Goal: Task Accomplishment & Management: Use online tool/utility

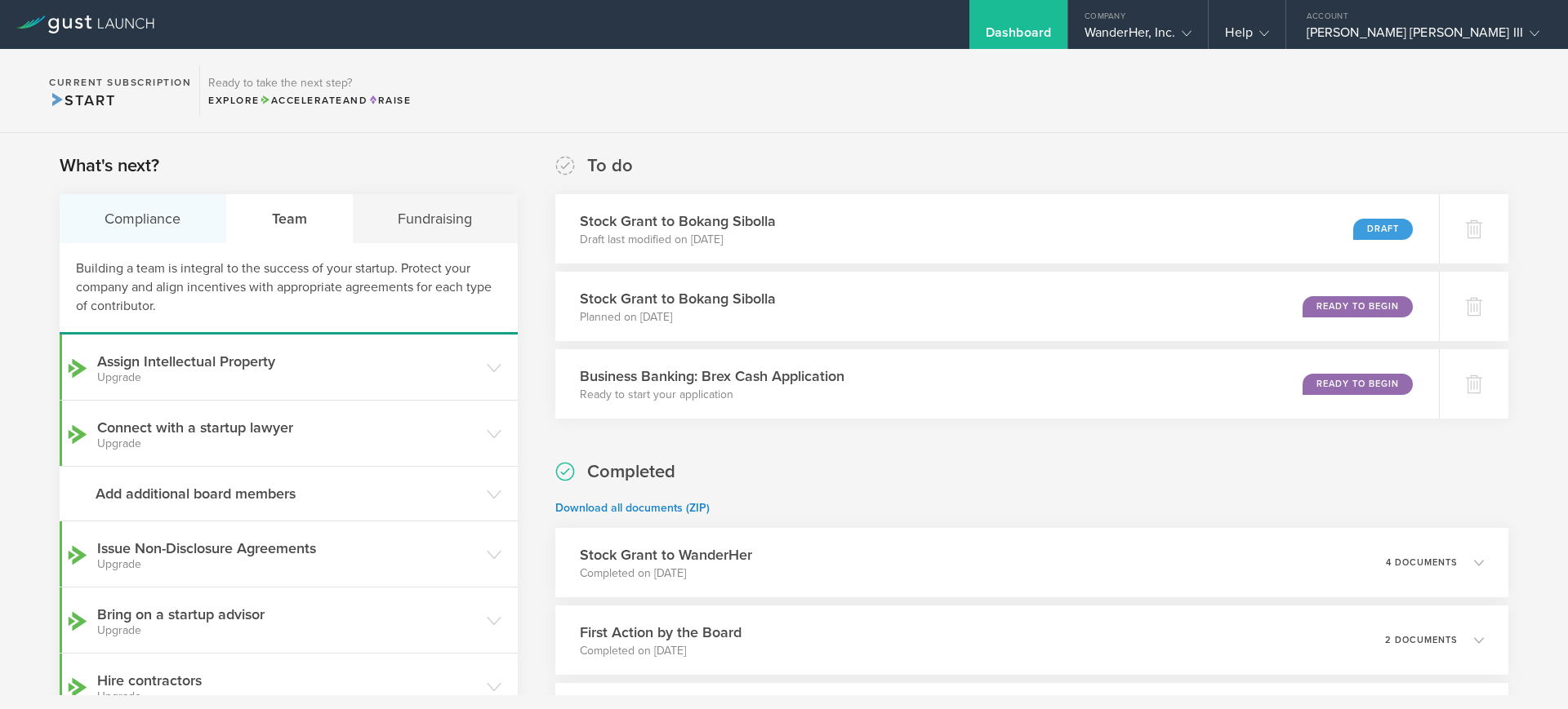
click at [158, 222] on div "Compliance" at bounding box center [143, 218] width 167 height 49
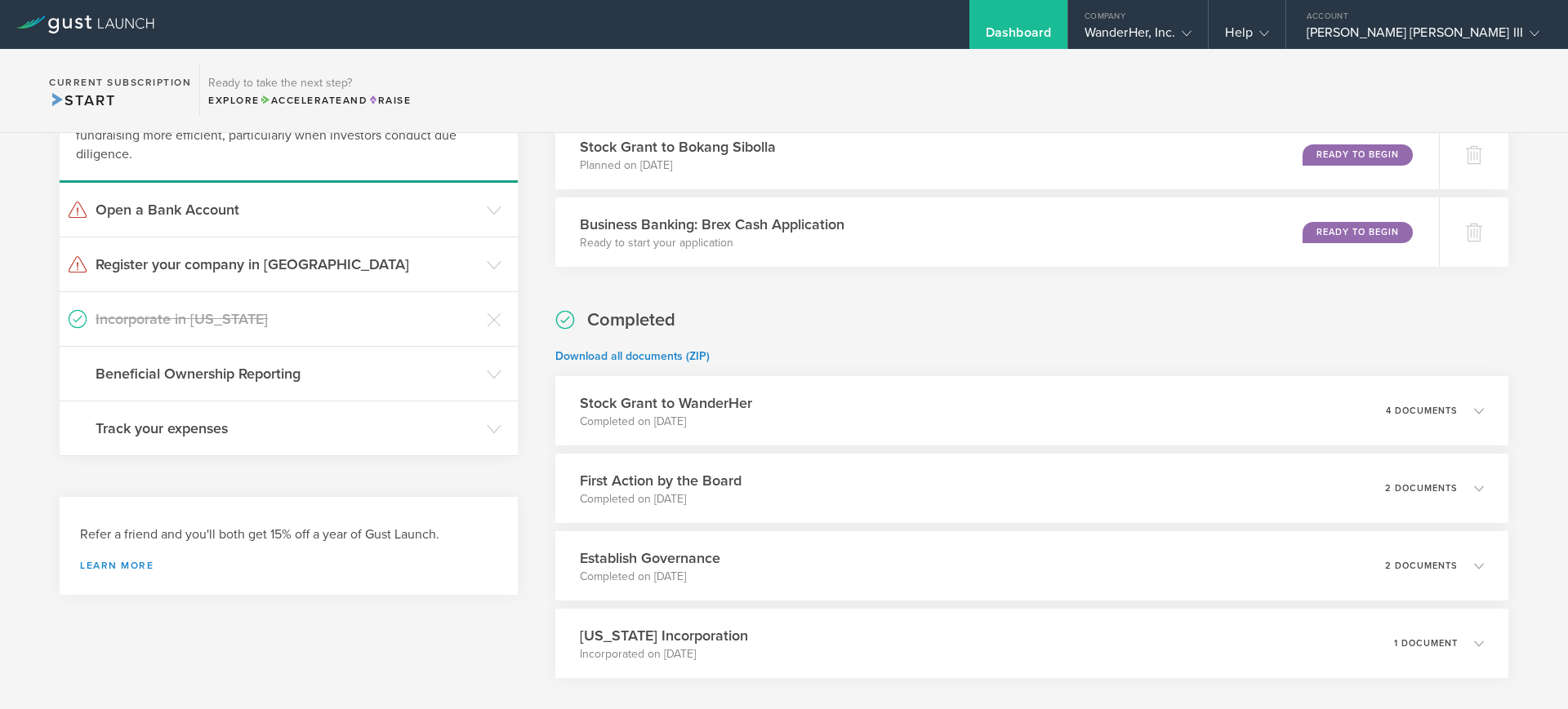
scroll to position [163, 0]
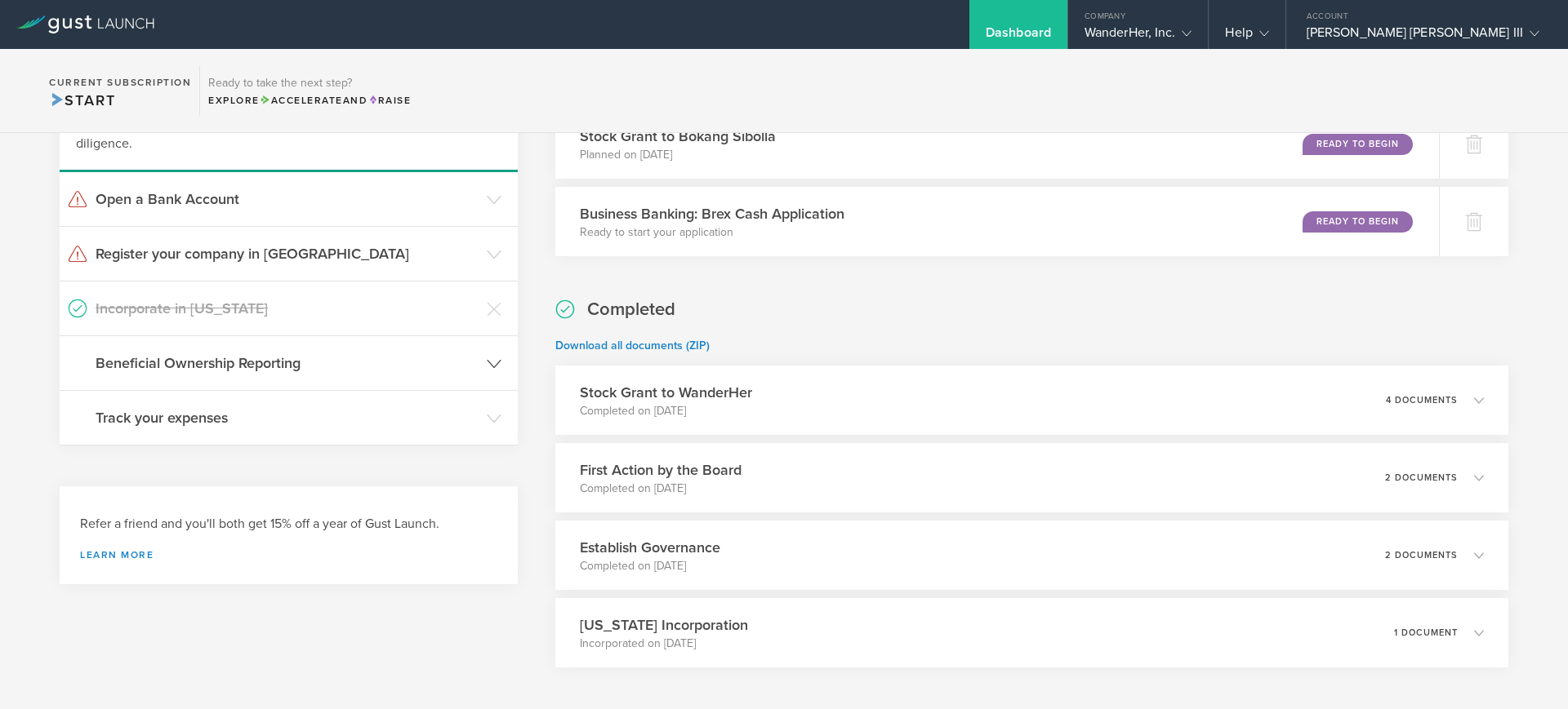
click at [478, 359] on header "Beneficial Ownership Reporting" at bounding box center [288, 363] width 458 height 54
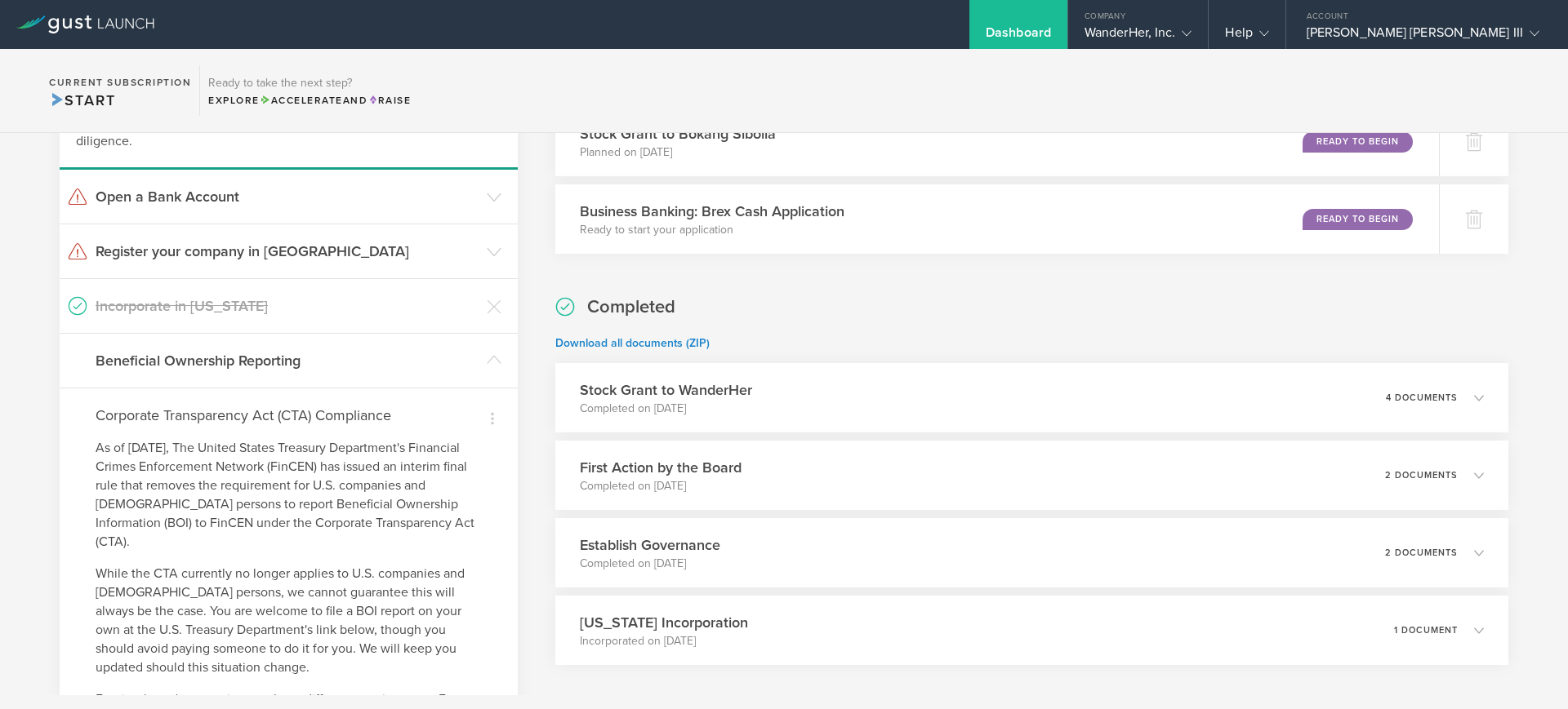
scroll to position [0, 0]
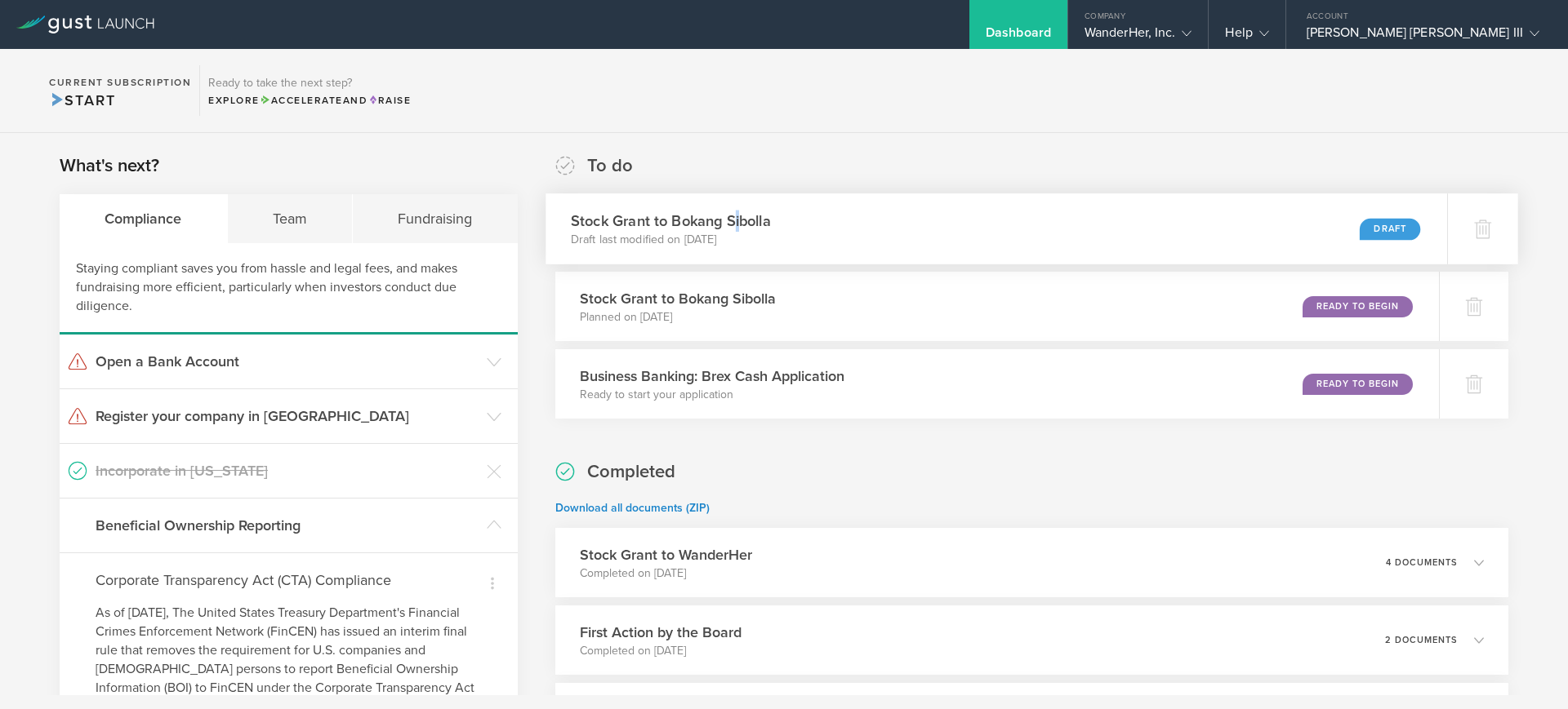
click at [731, 223] on h3 "Stock Grant to Bokang Sibolla" at bounding box center [670, 221] width 200 height 22
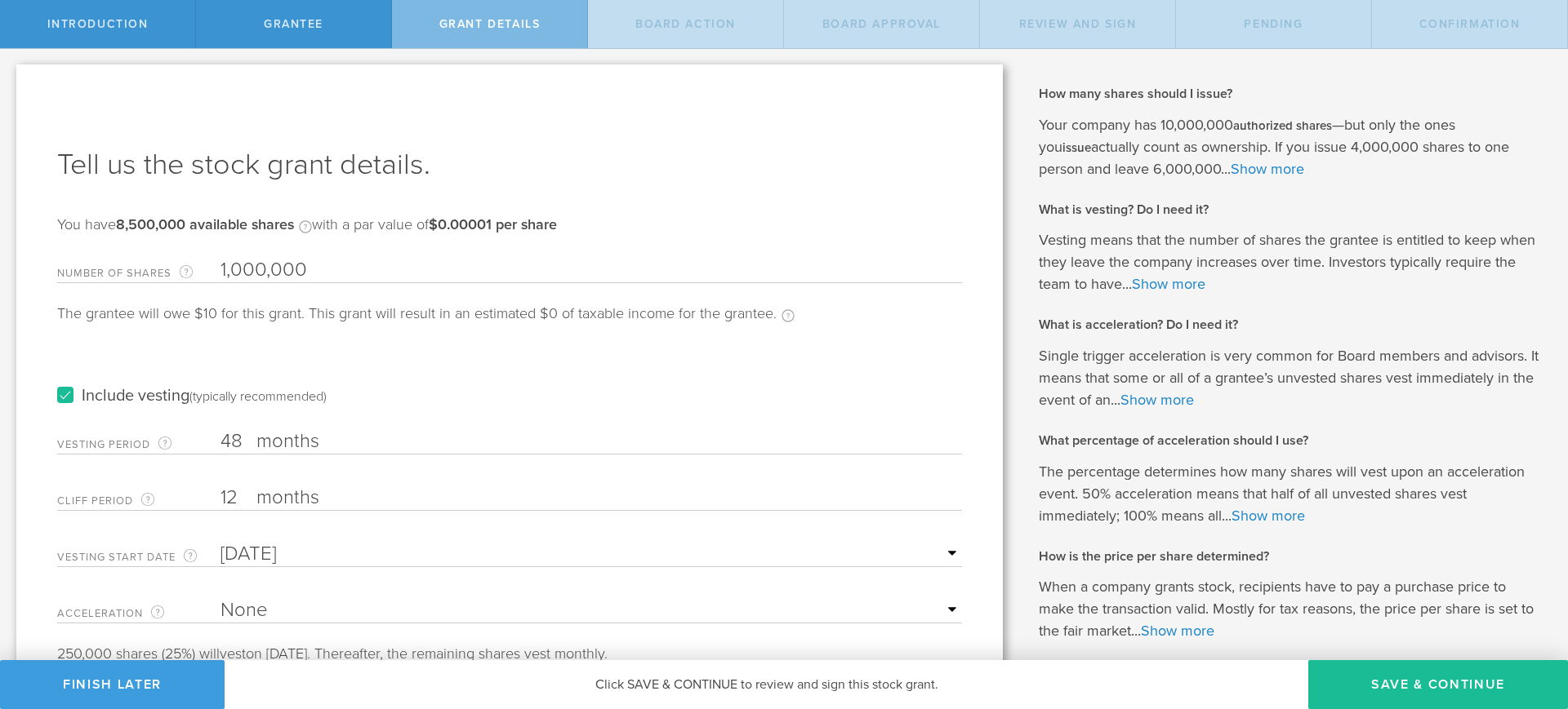
scroll to position [3, 0]
click at [299, 25] on span "Grantee" at bounding box center [293, 24] width 60 height 14
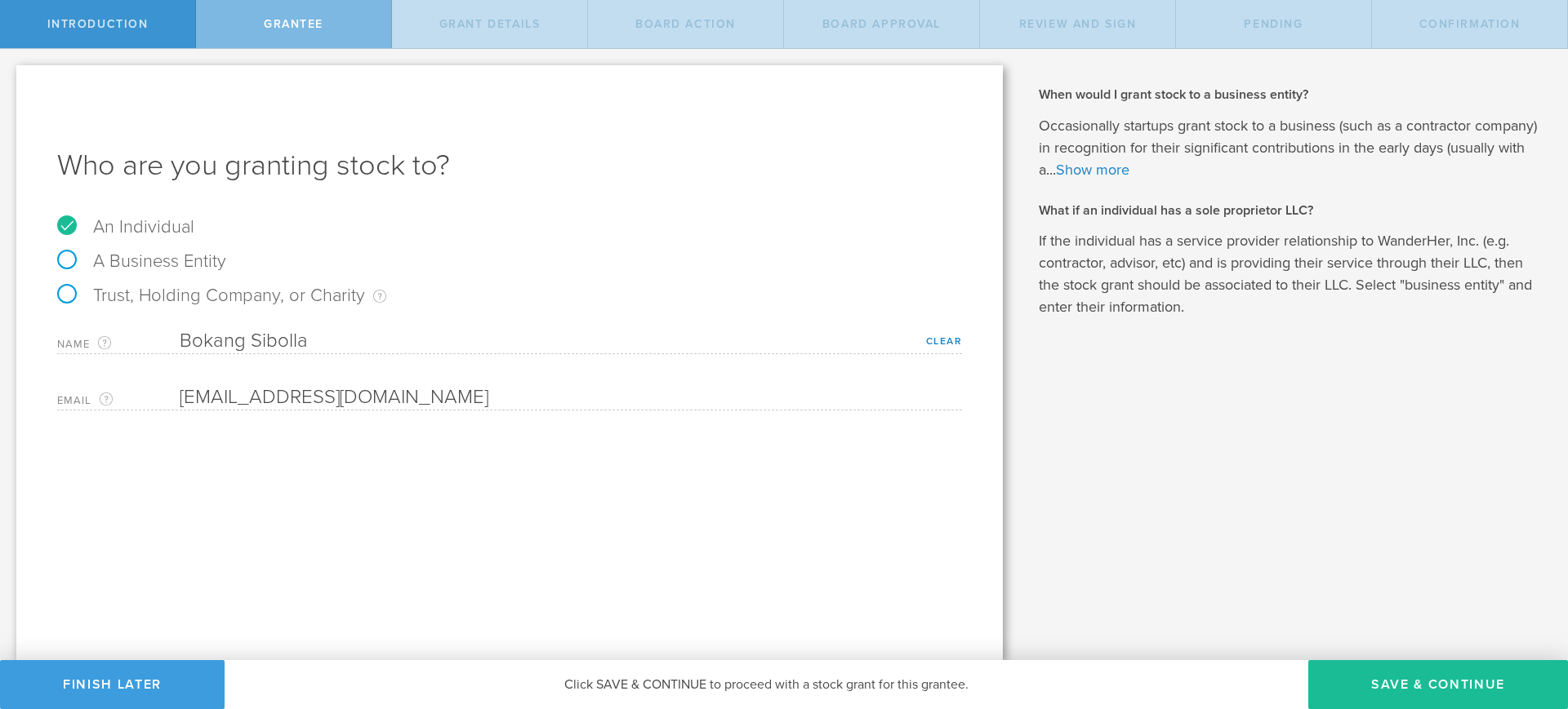
scroll to position [0, 0]
click at [351, 580] on div "Who are you granting stock to? An Individual A Business Entity Trust, Holding C…" at bounding box center [509, 362] width 986 height 595
click at [83, 19] on span "Introduction" at bounding box center [98, 24] width 101 height 14
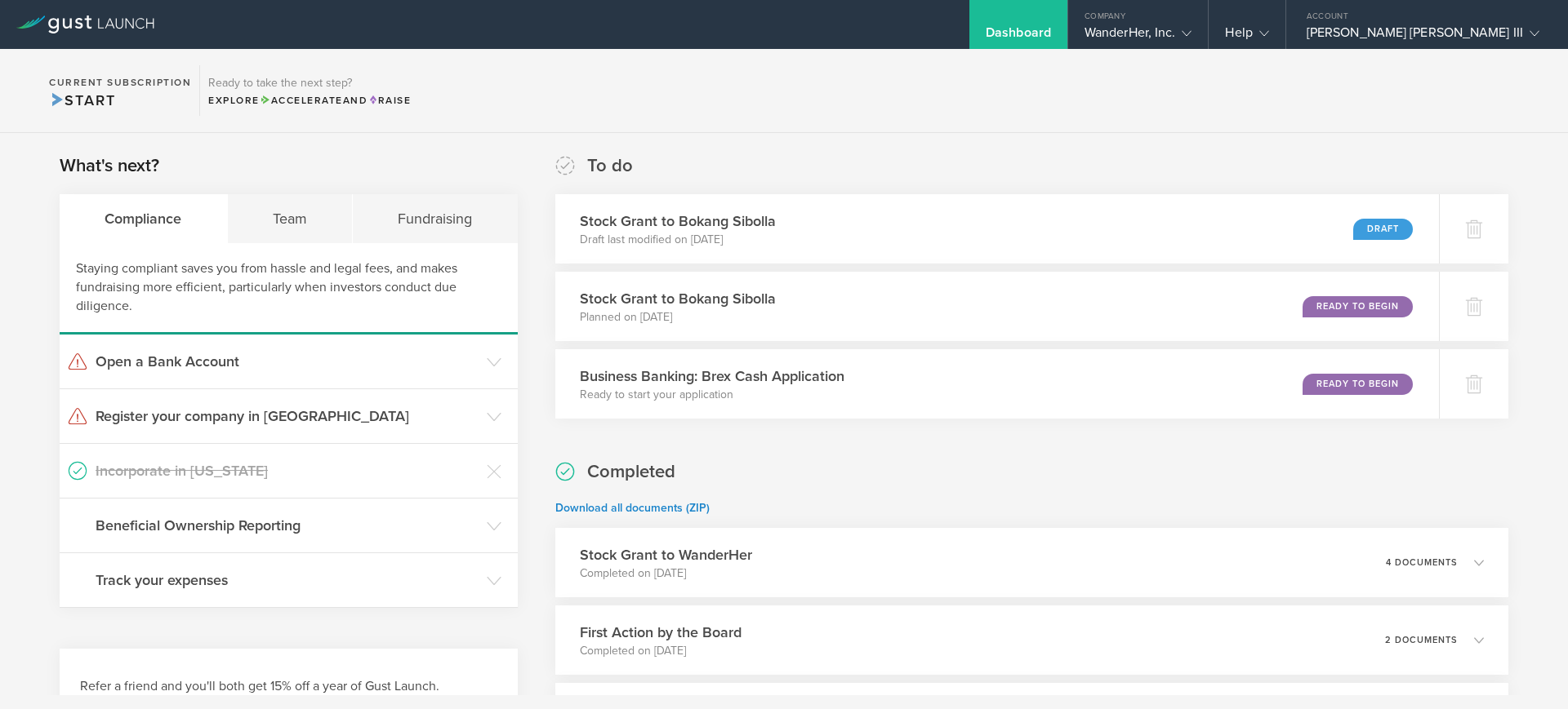
click at [931, 93] on section "Current Subscription Start Ready to take the next step? Explore Accelerate and …" at bounding box center [784, 91] width 1568 height 85
click at [328, 368] on h3 "Open a Bank Account" at bounding box center [287, 362] width 383 height 21
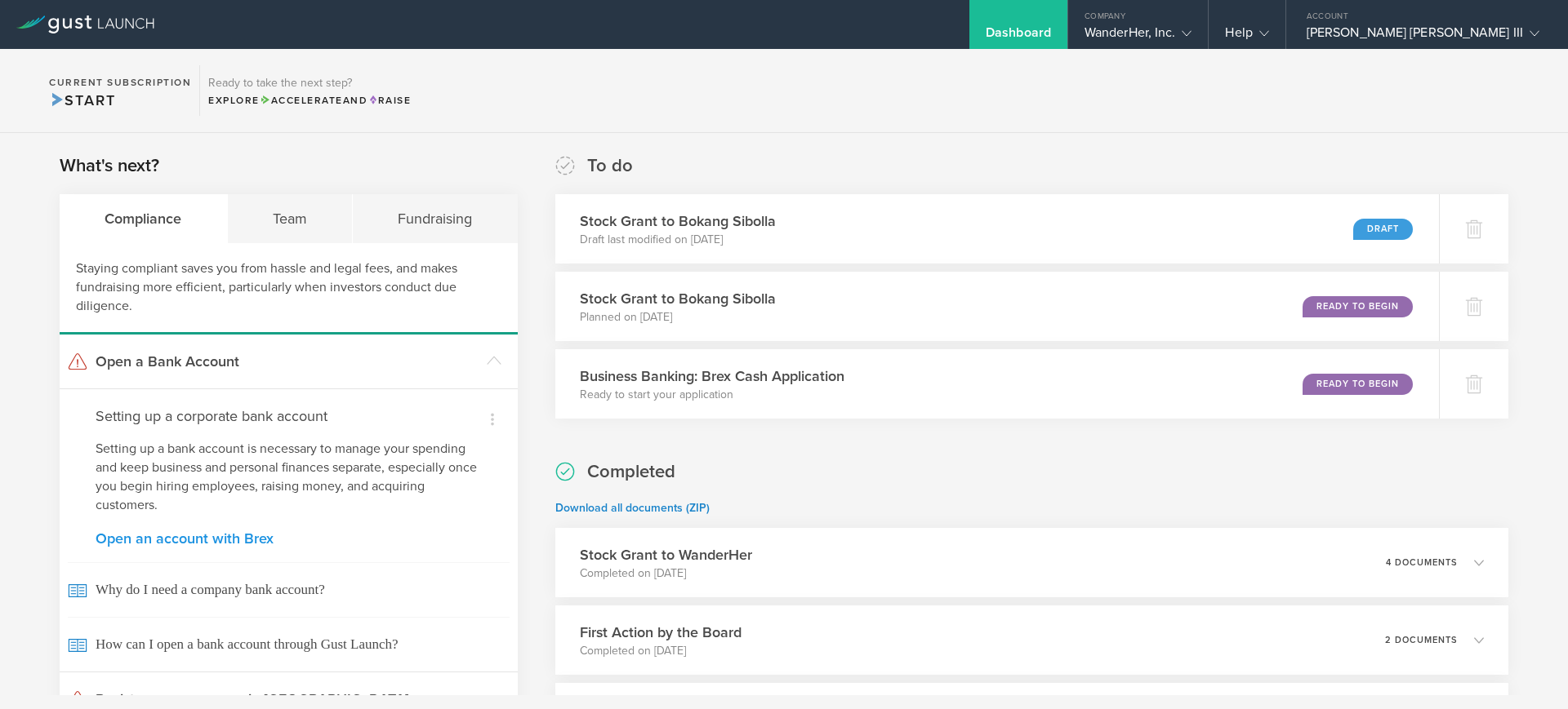
click at [182, 541] on link "Open an account with Brex" at bounding box center [288, 538] width 386 height 15
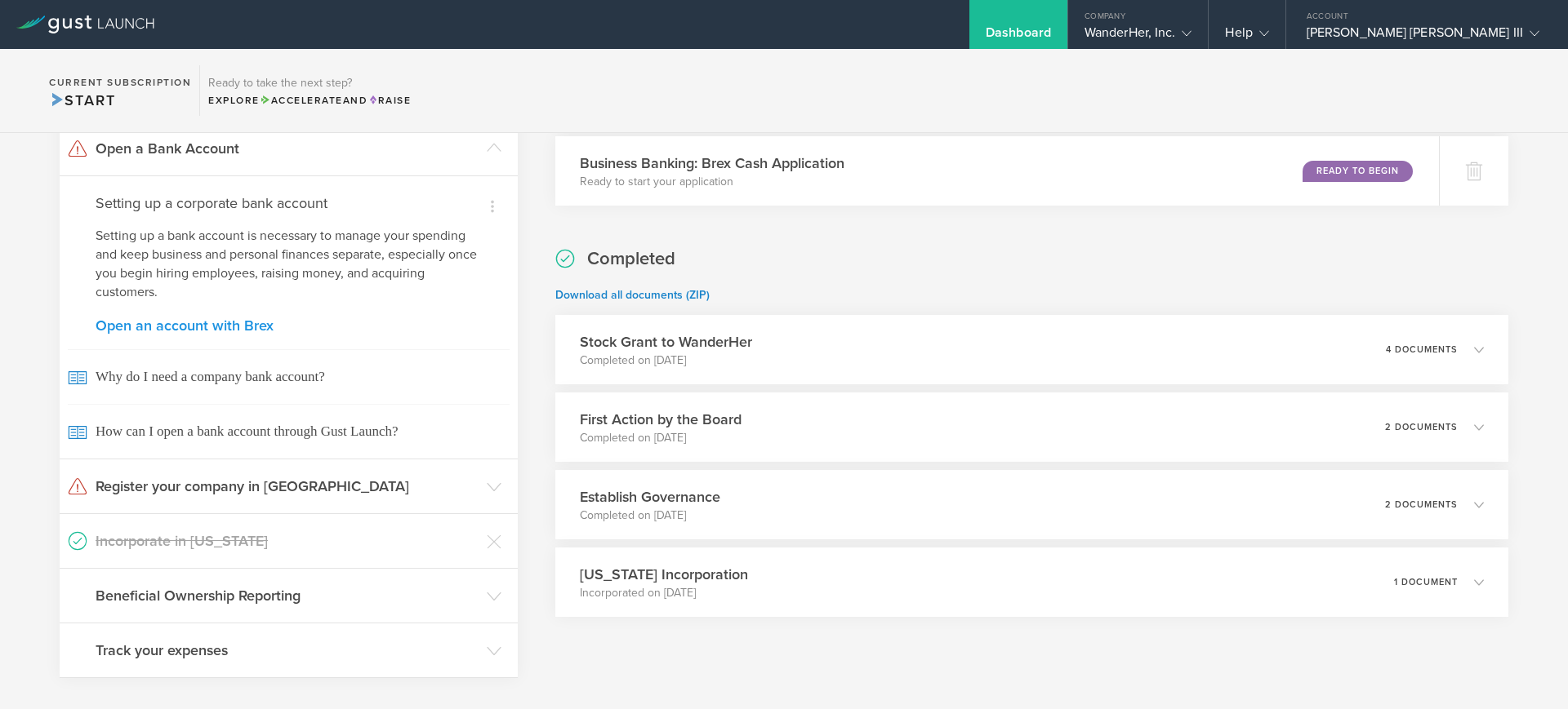
scroll to position [216, 0]
click at [203, 322] on link "Open an account with Brex" at bounding box center [288, 322] width 386 height 15
click at [307, 202] on h4 "Setting up a corporate bank account" at bounding box center [288, 200] width 386 height 21
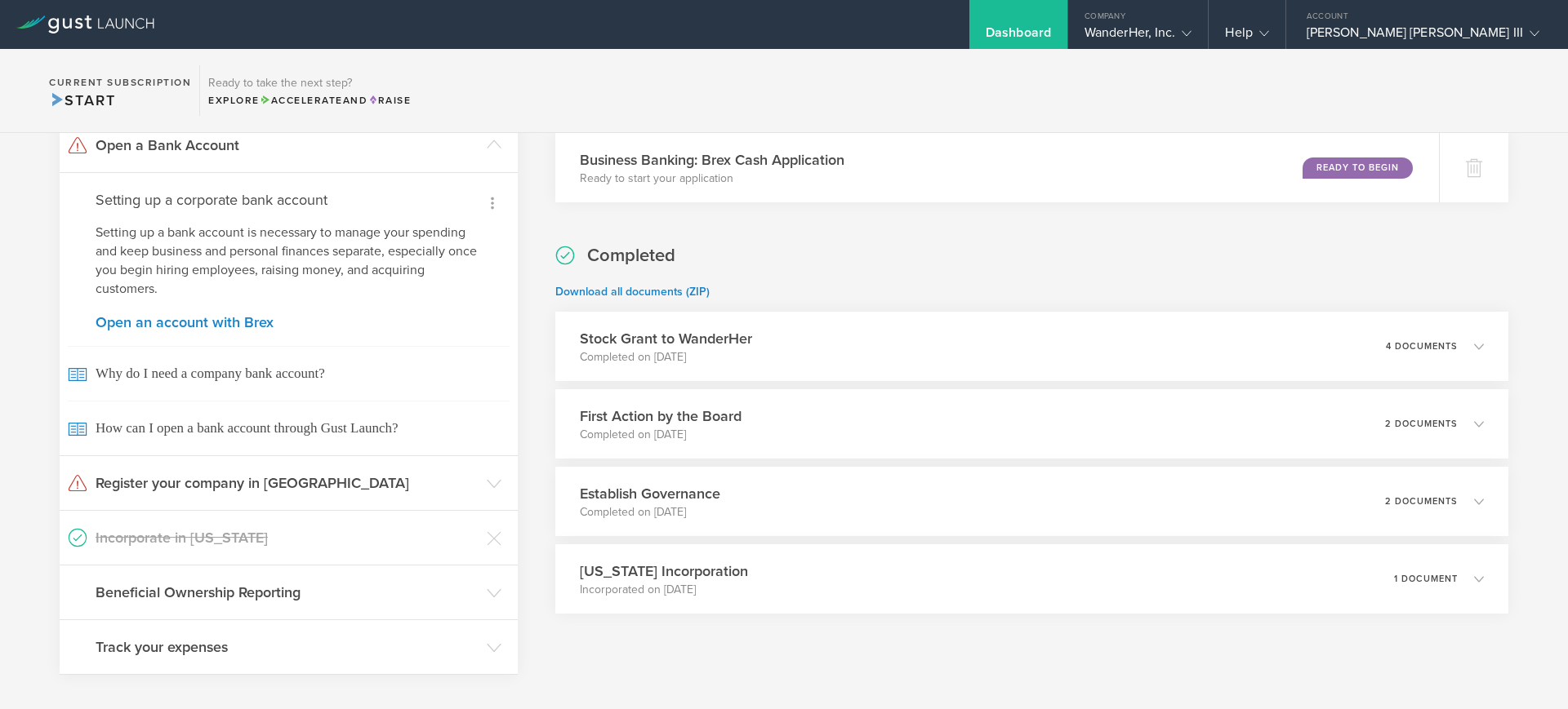
click at [482, 198] on icon at bounding box center [492, 203] width 20 height 20
click at [200, 241] on div at bounding box center [784, 354] width 1568 height 709
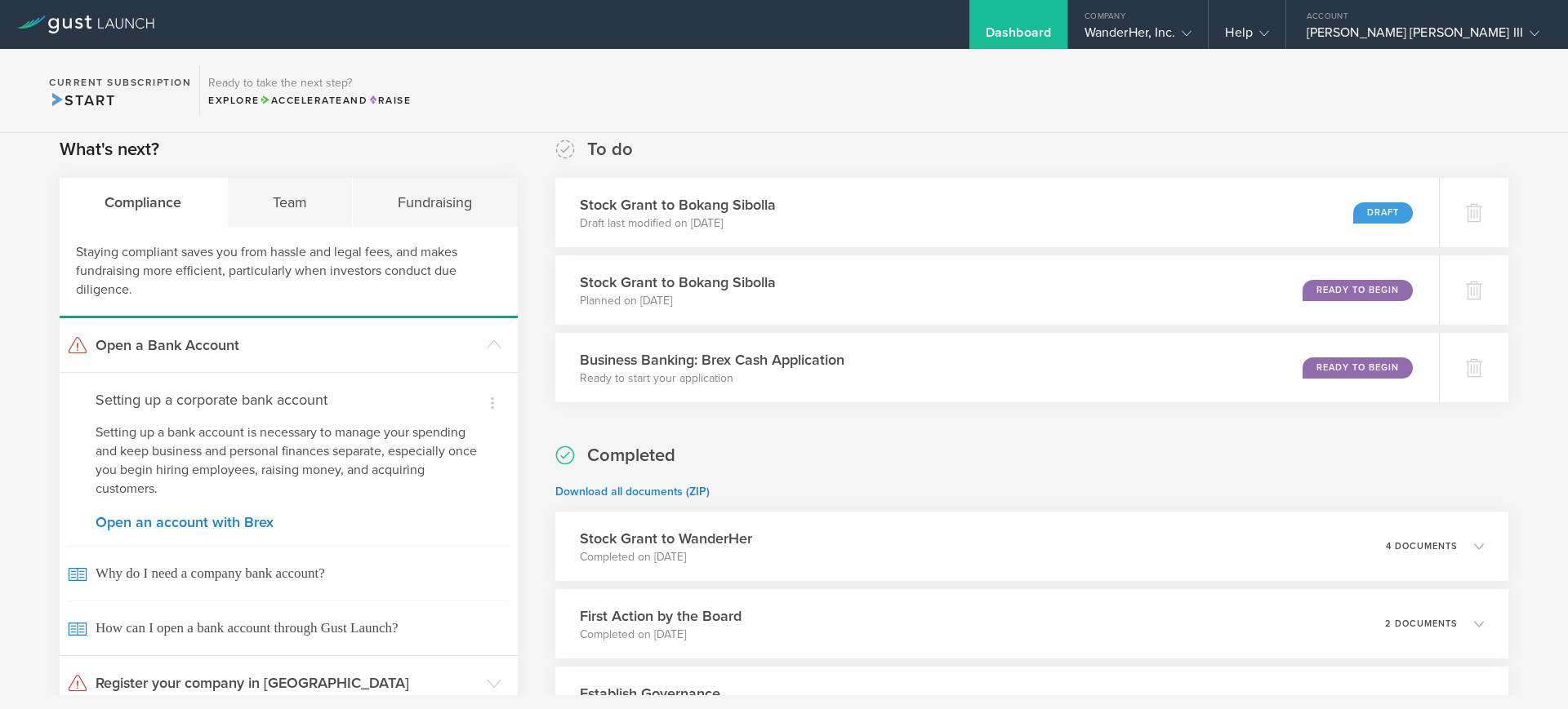
scroll to position [16, 0]
click at [1080, 480] on div "Completed Download all documents (ZIP) Stock Grant to WanderHer Completed on [D…" at bounding box center [1031, 628] width 953 height 371
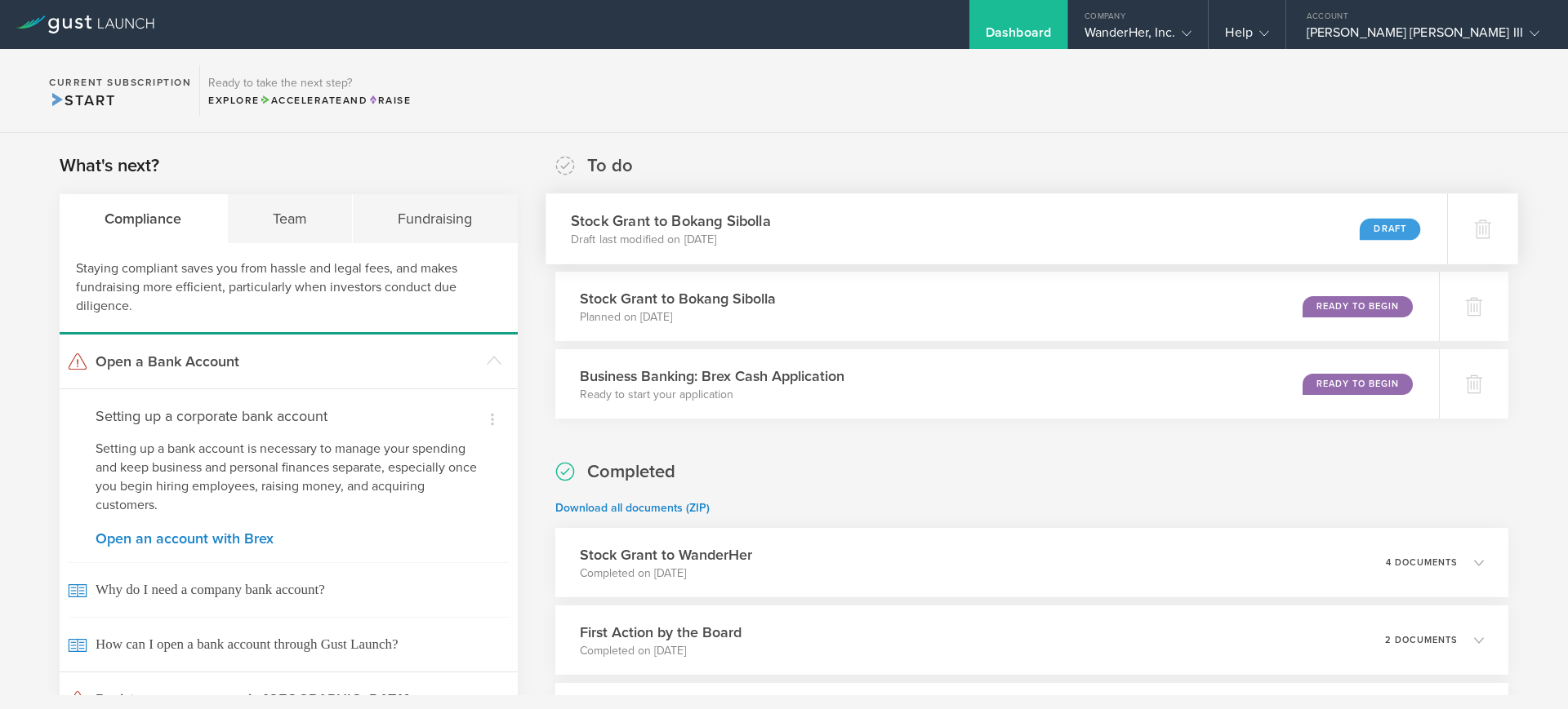
click at [834, 226] on div "Stock Grant to Bokang Sibolla Draft last modified on [DATE] Draft" at bounding box center [996, 229] width 901 height 71
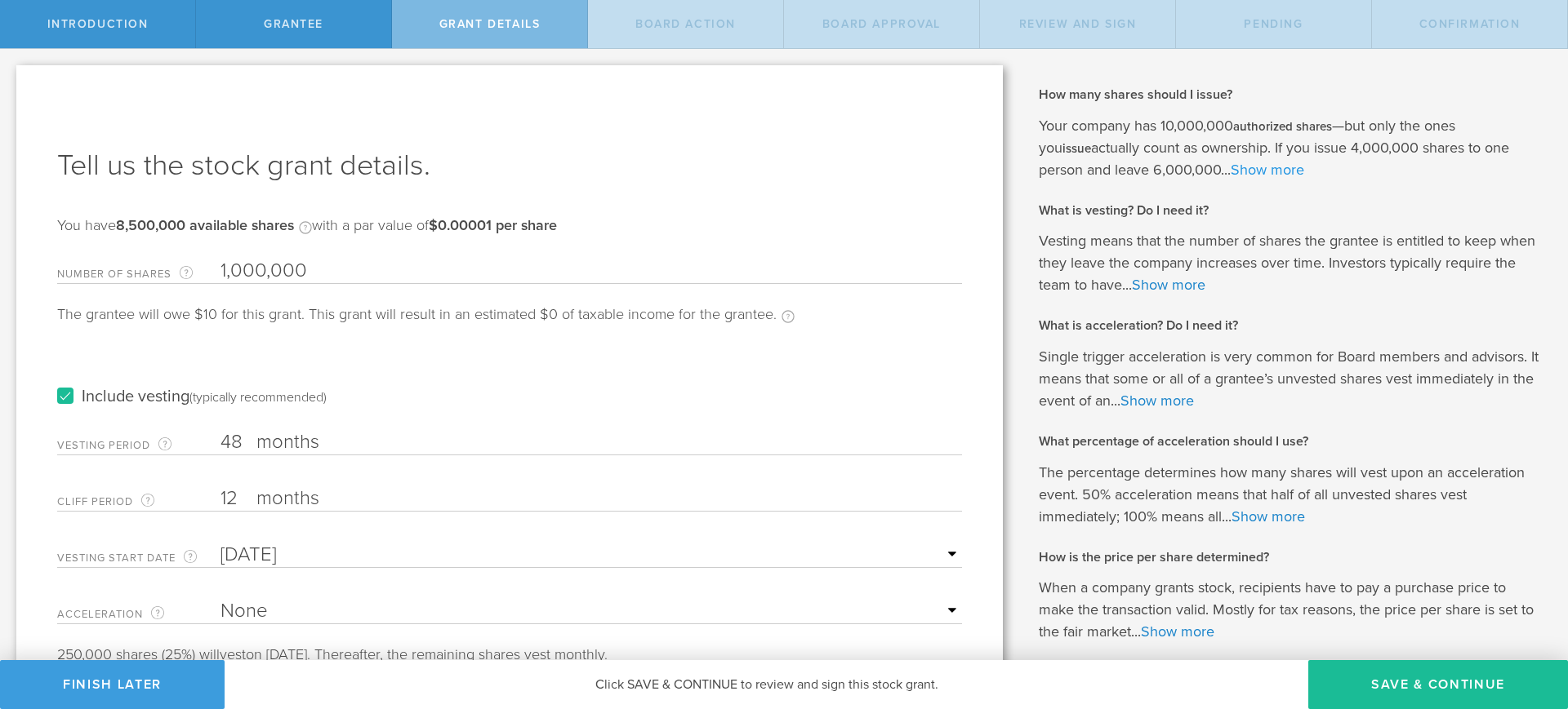
click at [1231, 173] on link "Show more" at bounding box center [1267, 170] width 74 height 18
